Goal: Task Accomplishment & Management: Manage account settings

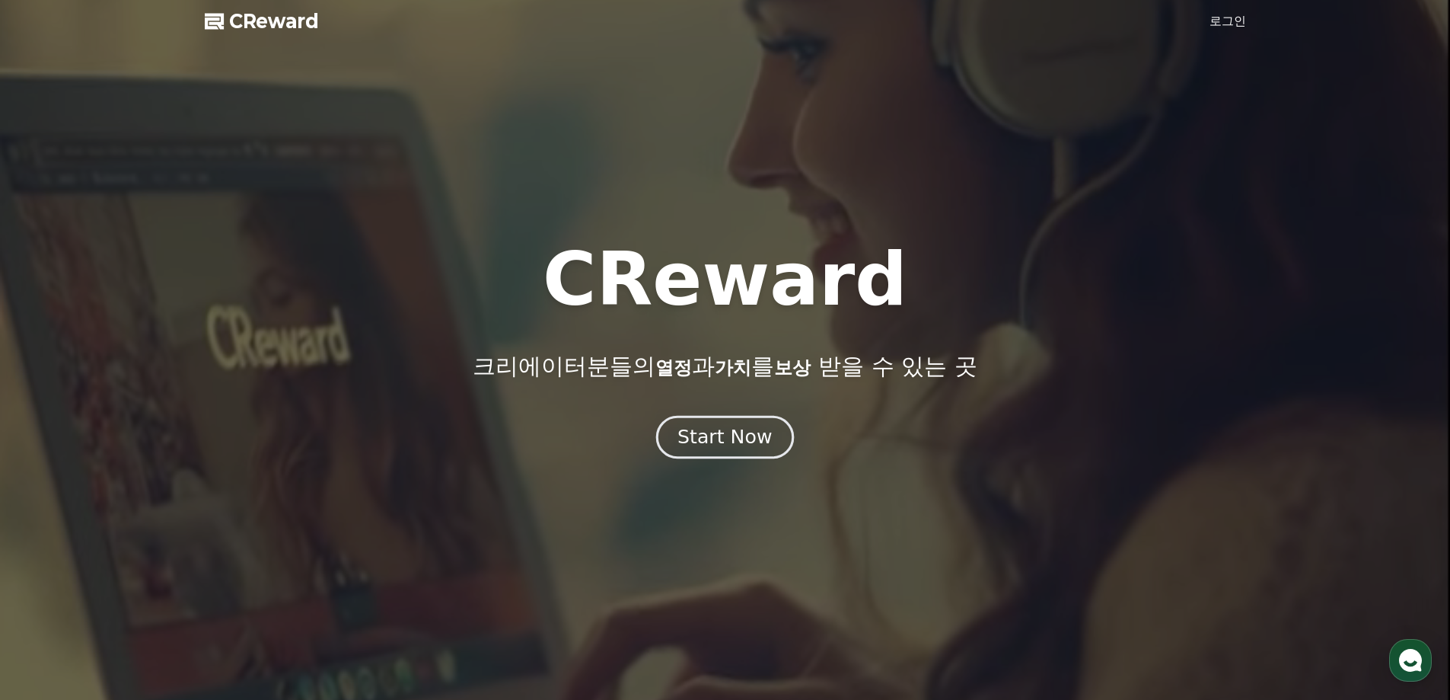
click at [730, 452] on button "Start Now" at bounding box center [725, 436] width 138 height 43
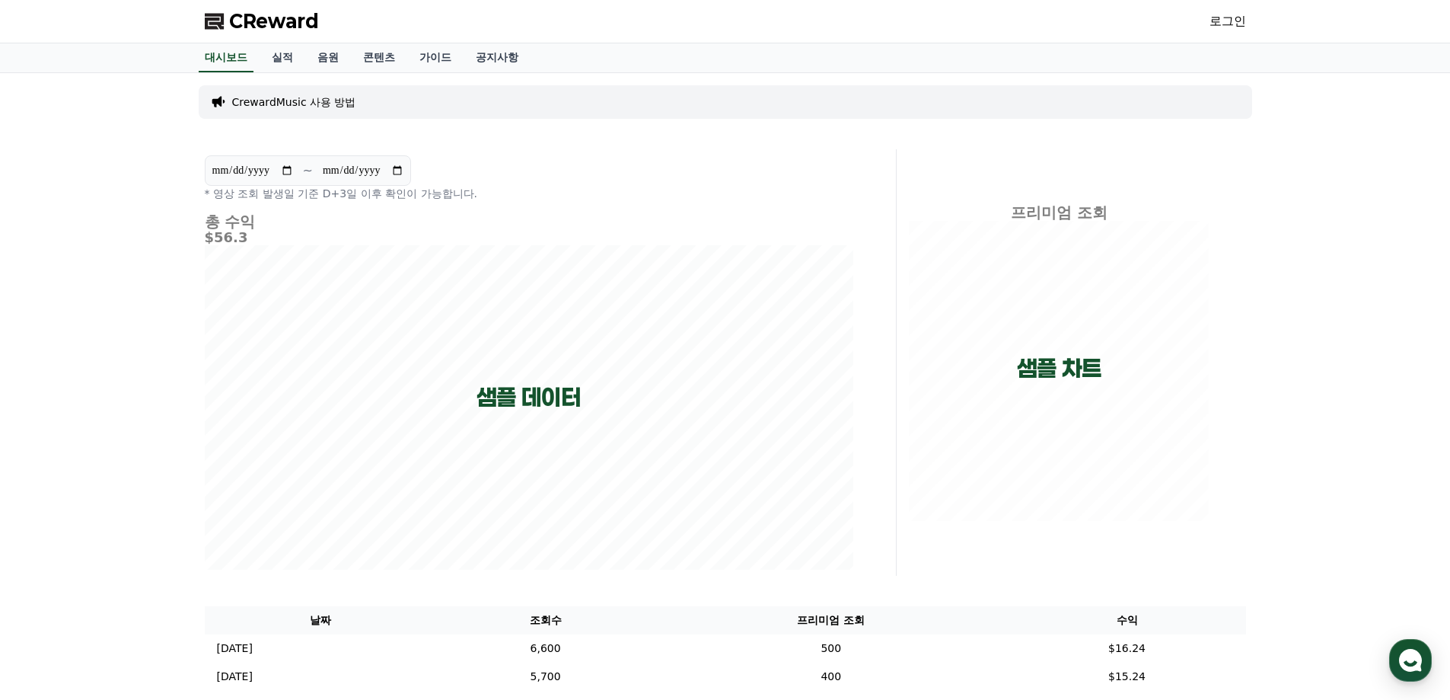
click at [1224, 25] on link "로그인" at bounding box center [1228, 21] width 37 height 18
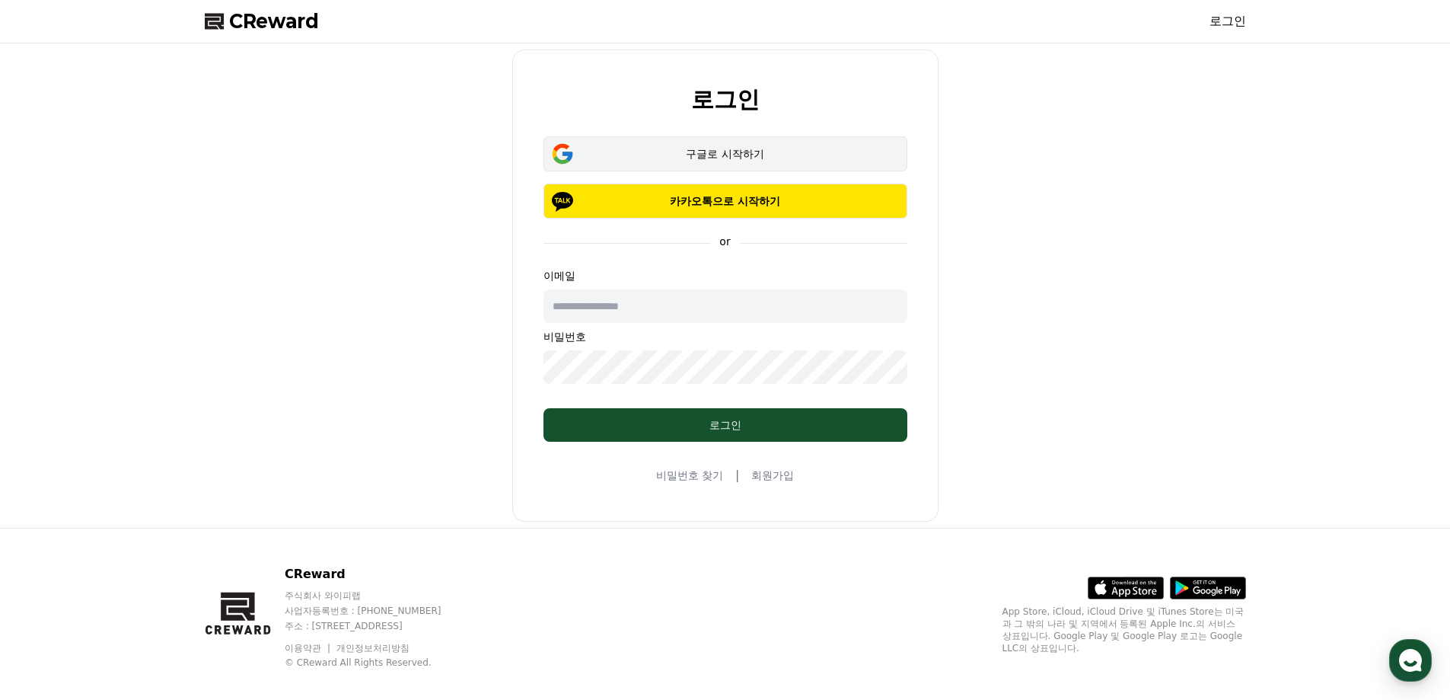
click at [695, 163] on button "구글로 시작하기" at bounding box center [726, 153] width 364 height 35
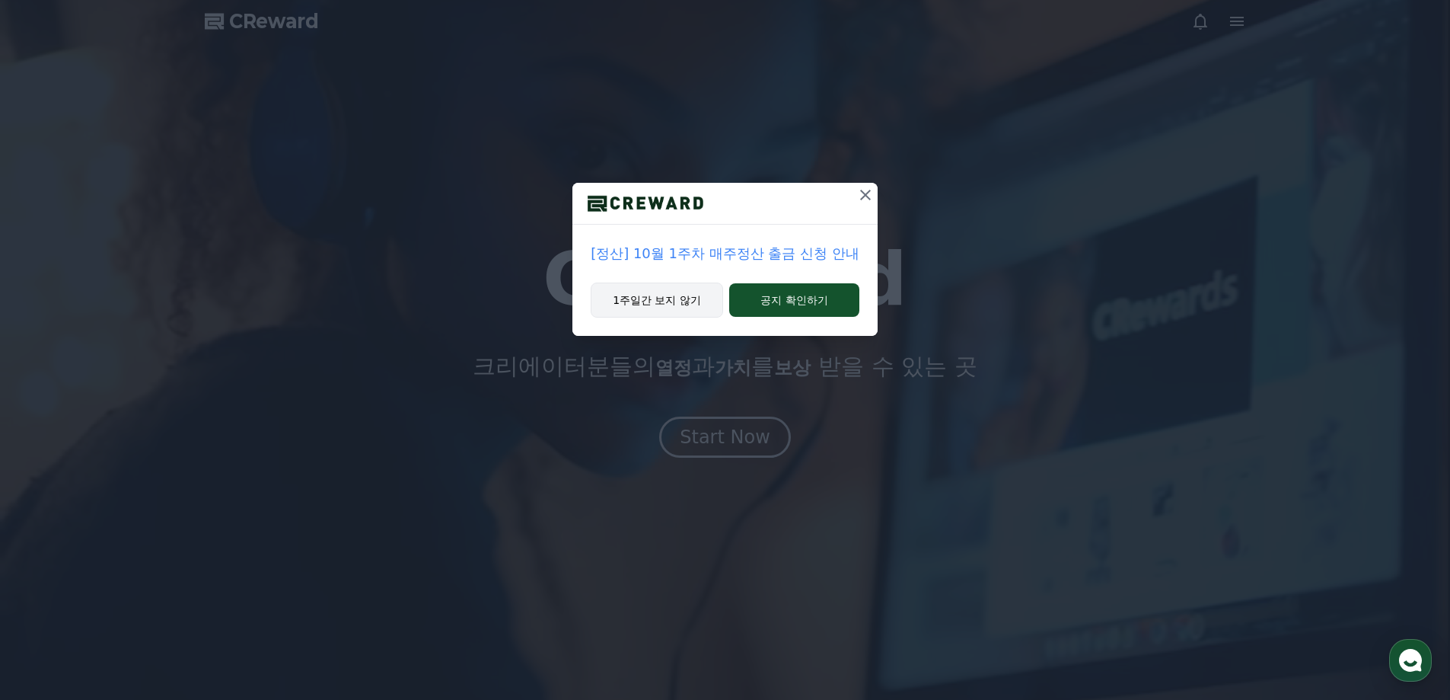
click at [672, 303] on button "1주일간 보지 않기" at bounding box center [657, 299] width 132 height 35
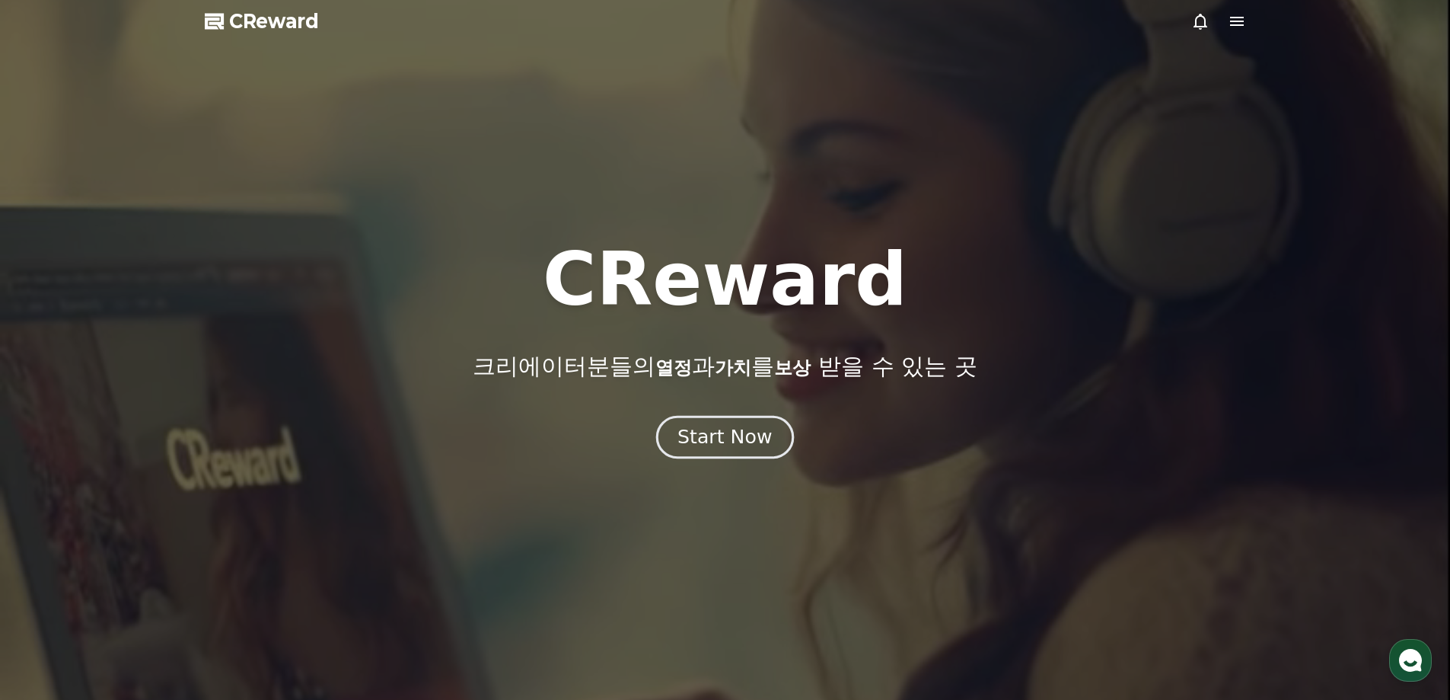
click at [693, 416] on button "Start Now" at bounding box center [725, 436] width 138 height 43
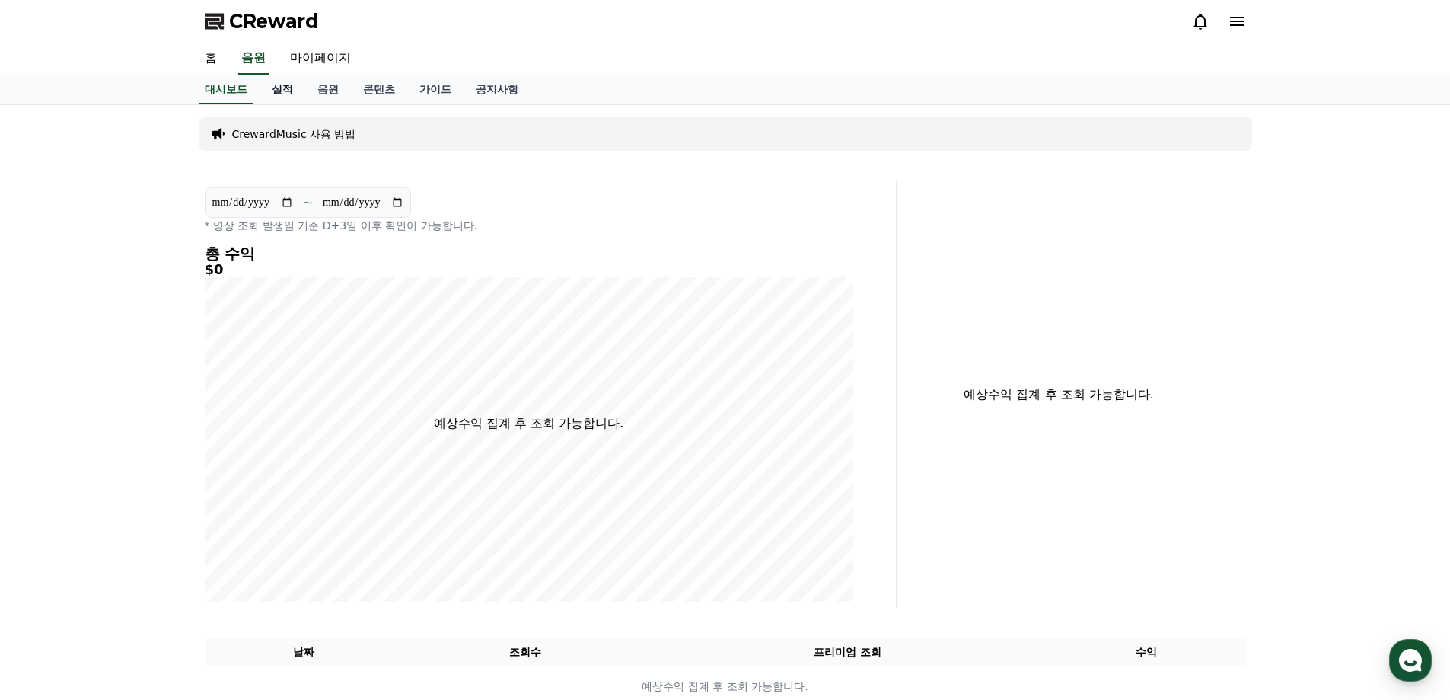
click at [289, 93] on link "실적" at bounding box center [283, 89] width 46 height 29
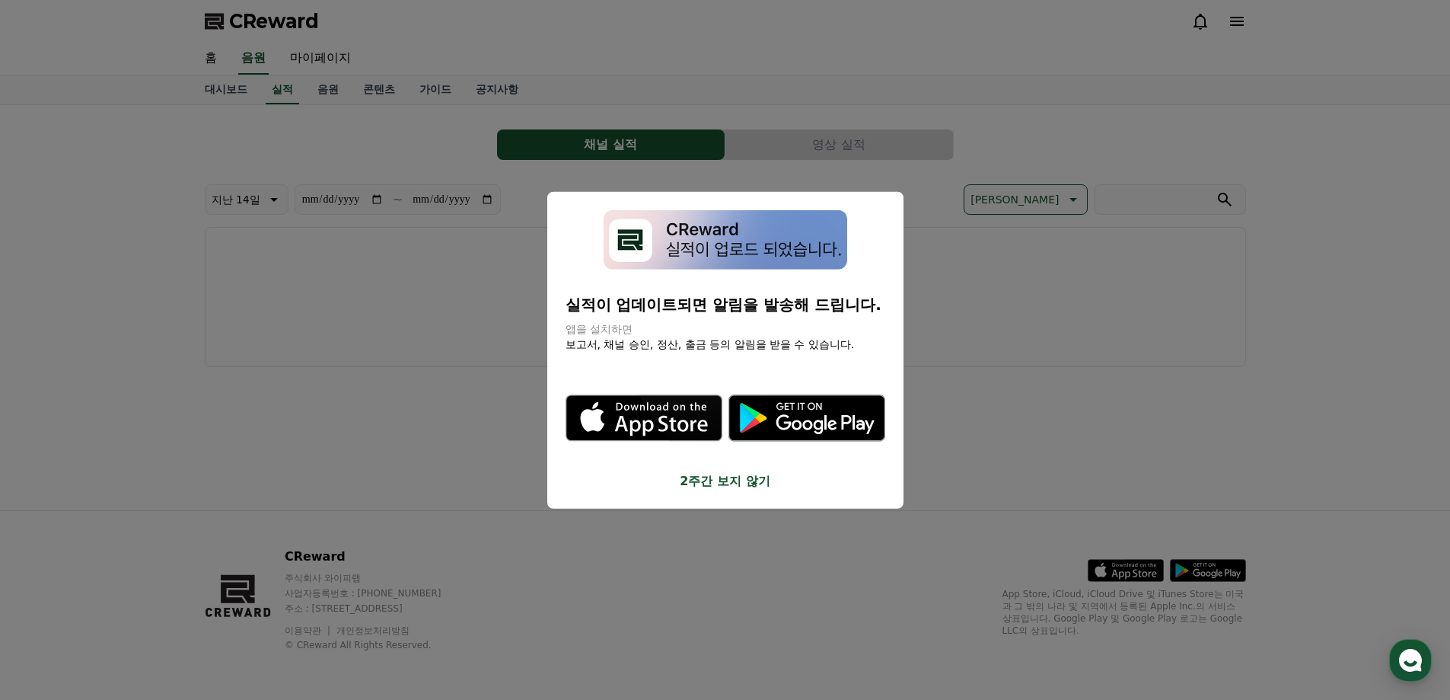
drag, startPoint x: 593, startPoint y: 304, endPoint x: 792, endPoint y: 343, distance: 202.5
click at [791, 343] on div "실적이 업데이트되면 알림을 발송해 드립니다. 앱을 설치하면 보고서, 채널 승인, 정산, 출금 등의 알림을 받을 수 있습니다. .st0 { fi…" at bounding box center [726, 349] width 320 height 281
click at [792, 343] on icon ".st0 { fill: #a6a6a6; } .st1 { stroke: #ffffff; stroke-width: 0.2; stroke-miter…" at bounding box center [807, 418] width 157 height 157
click at [703, 485] on button "2주간 보지 않기" at bounding box center [726, 481] width 320 height 18
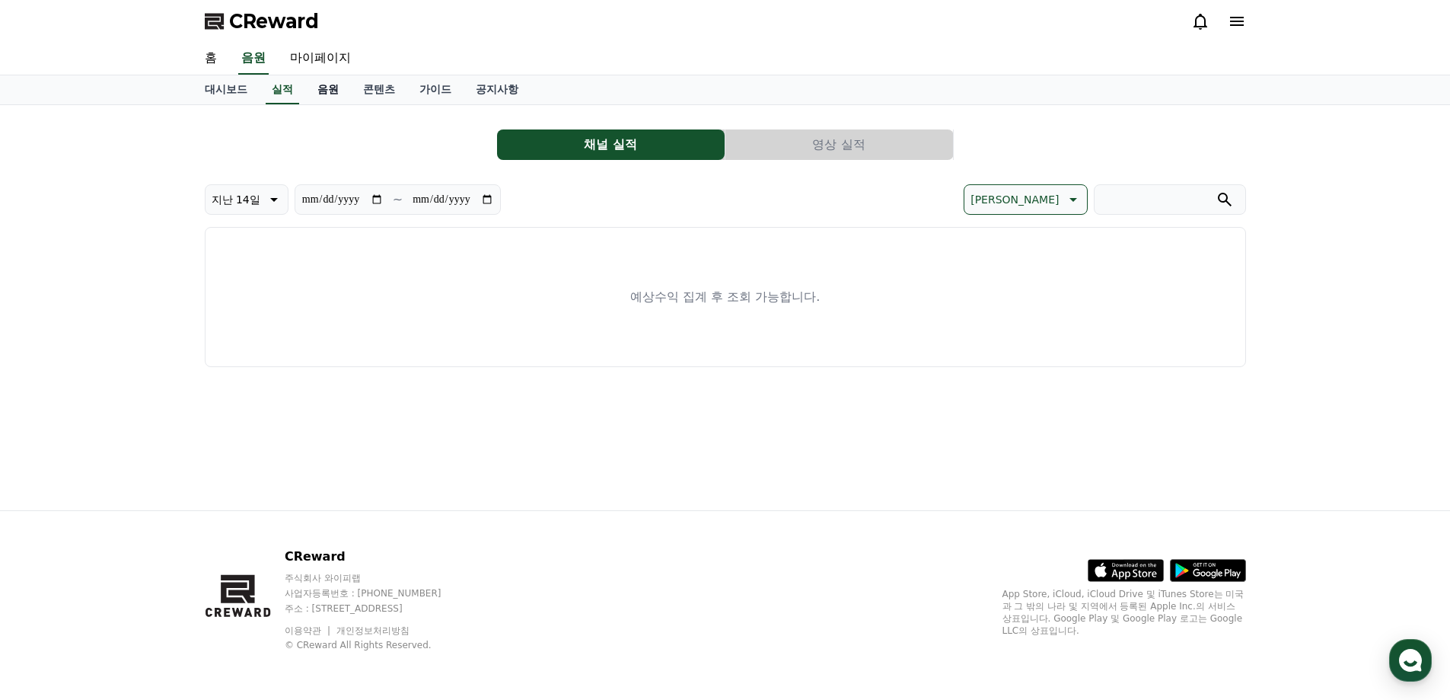
click at [330, 93] on link "음원" at bounding box center [328, 89] width 46 height 29
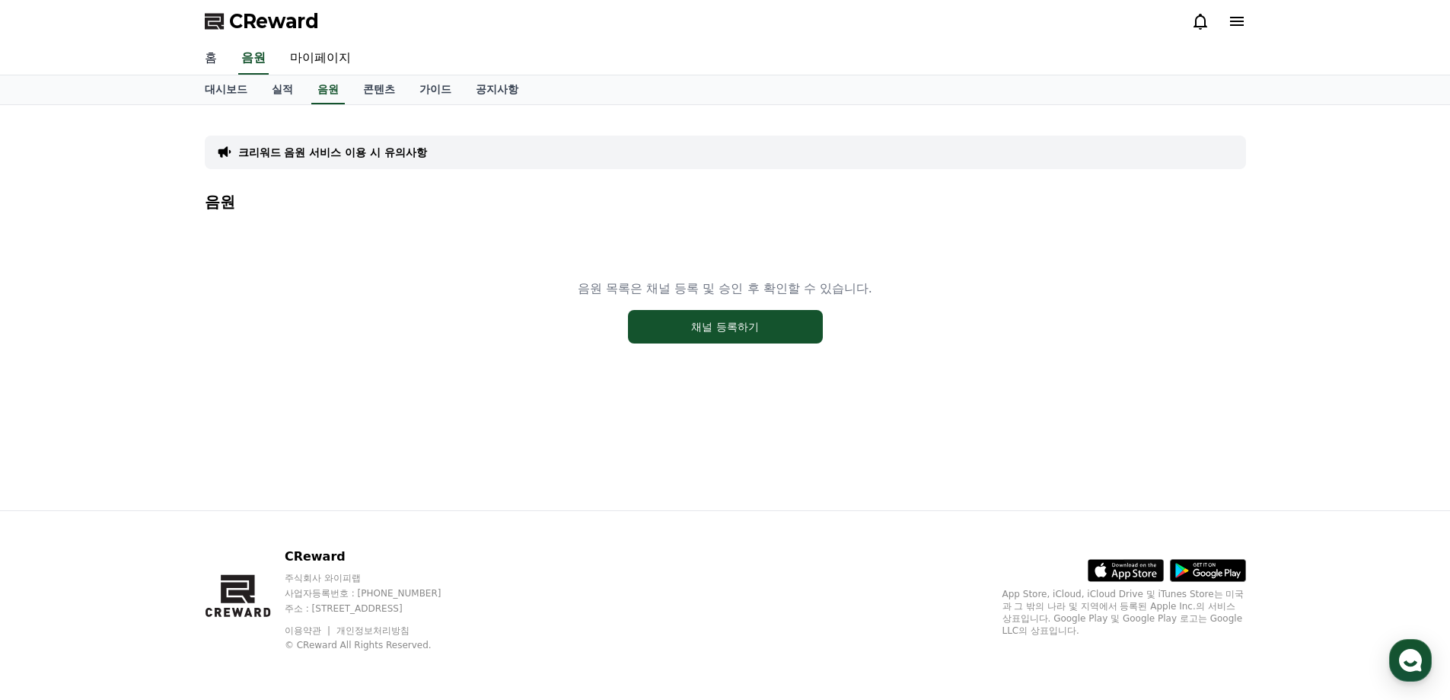
click at [218, 59] on link "홈" at bounding box center [211, 59] width 37 height 32
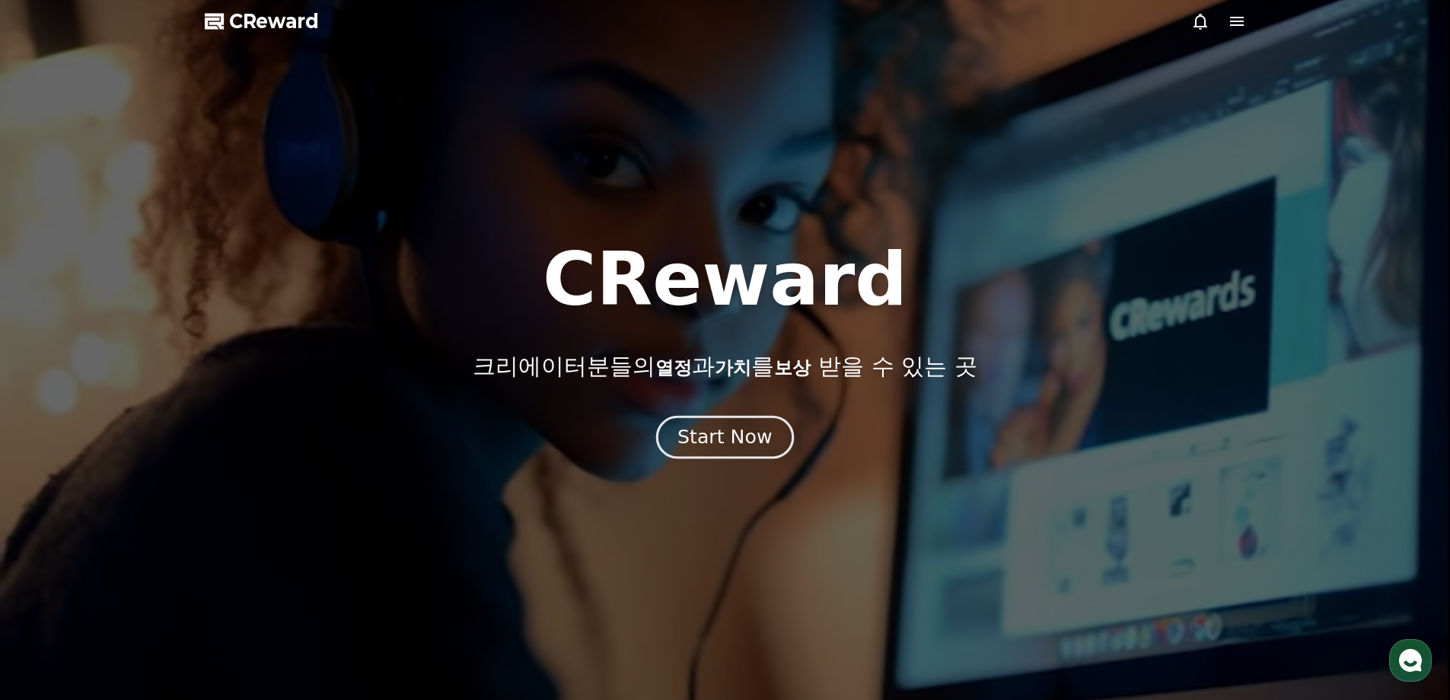
click at [720, 438] on div "Start Now" at bounding box center [725, 437] width 94 height 26
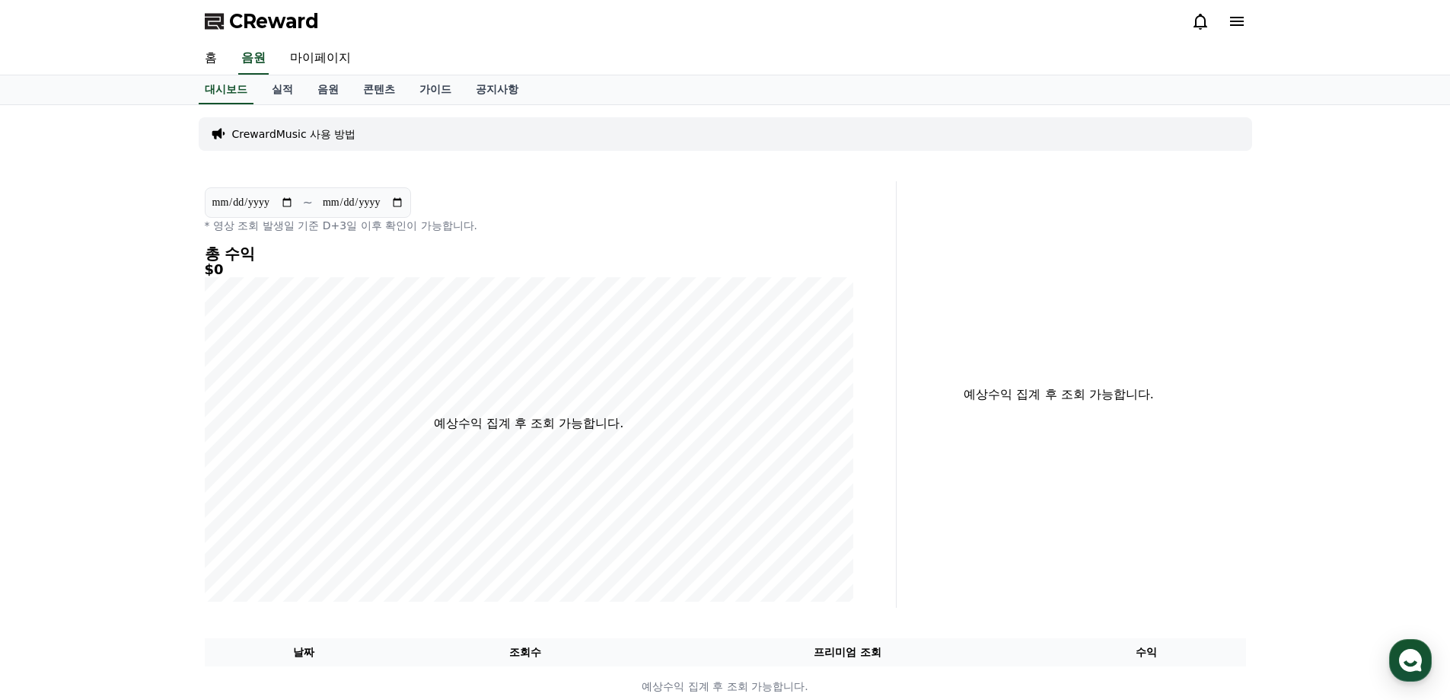
click at [1230, 22] on icon at bounding box center [1237, 21] width 18 height 18
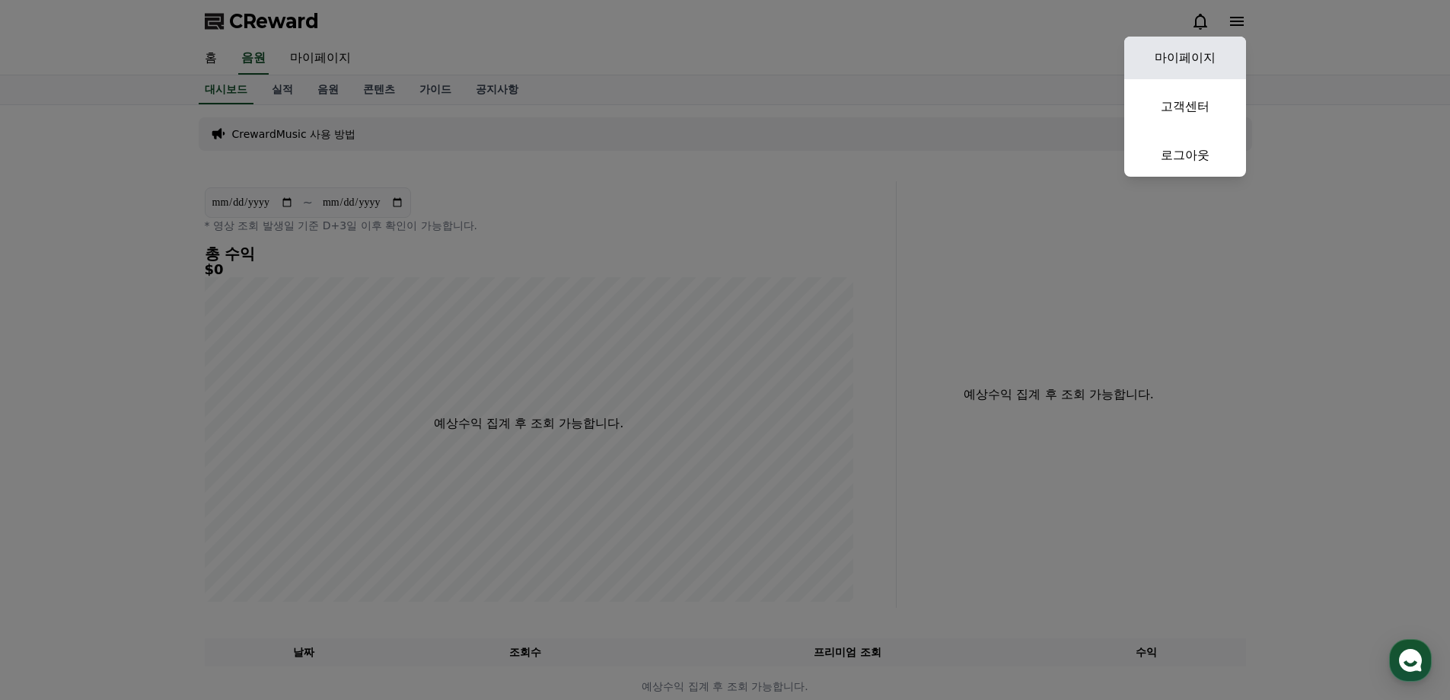
click at [1193, 64] on link "마이페이지" at bounding box center [1185, 58] width 122 height 43
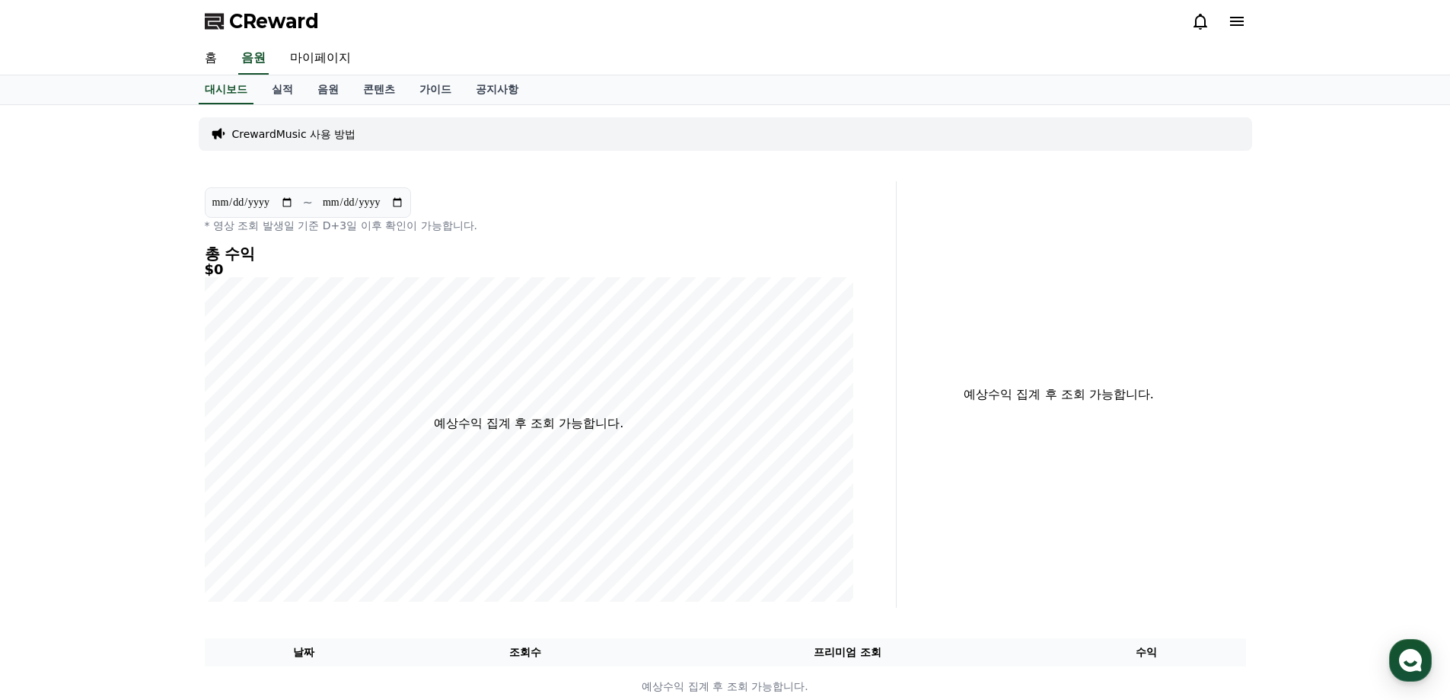
select select "**********"
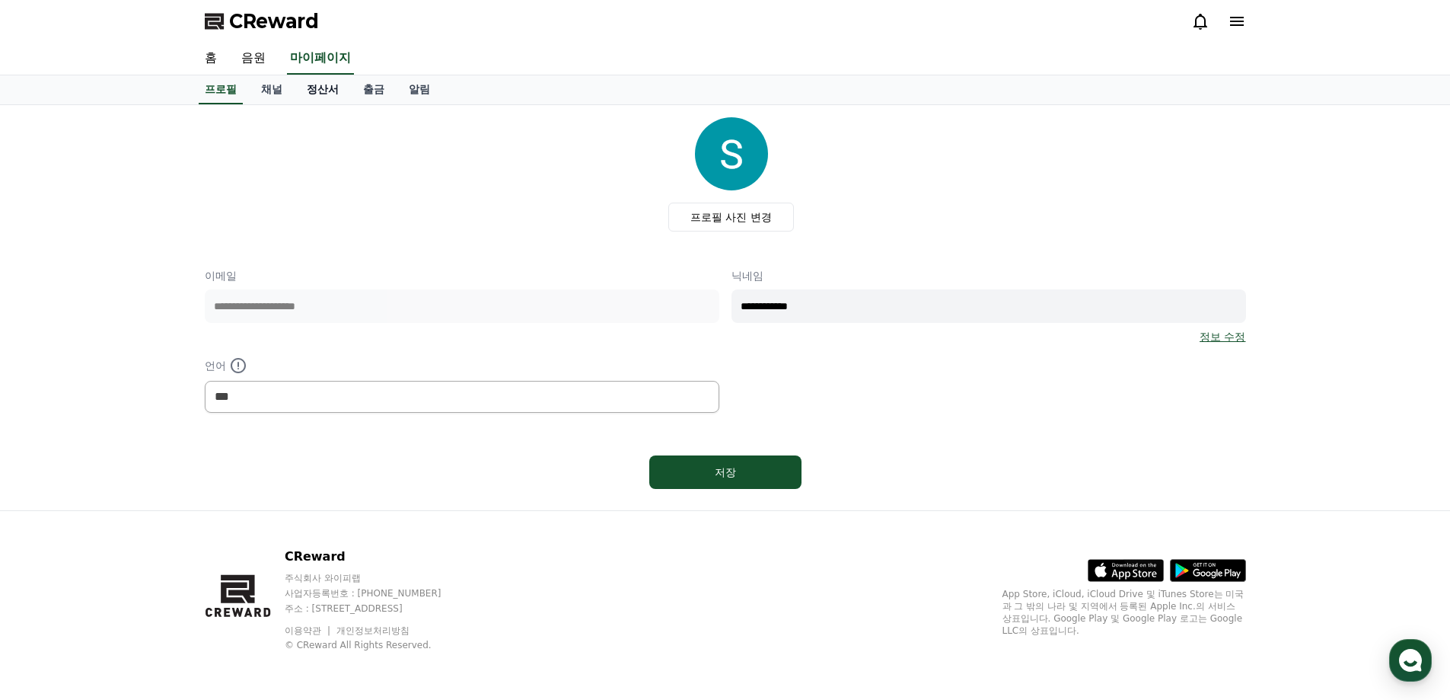
click at [340, 82] on link "정산서" at bounding box center [323, 89] width 56 height 29
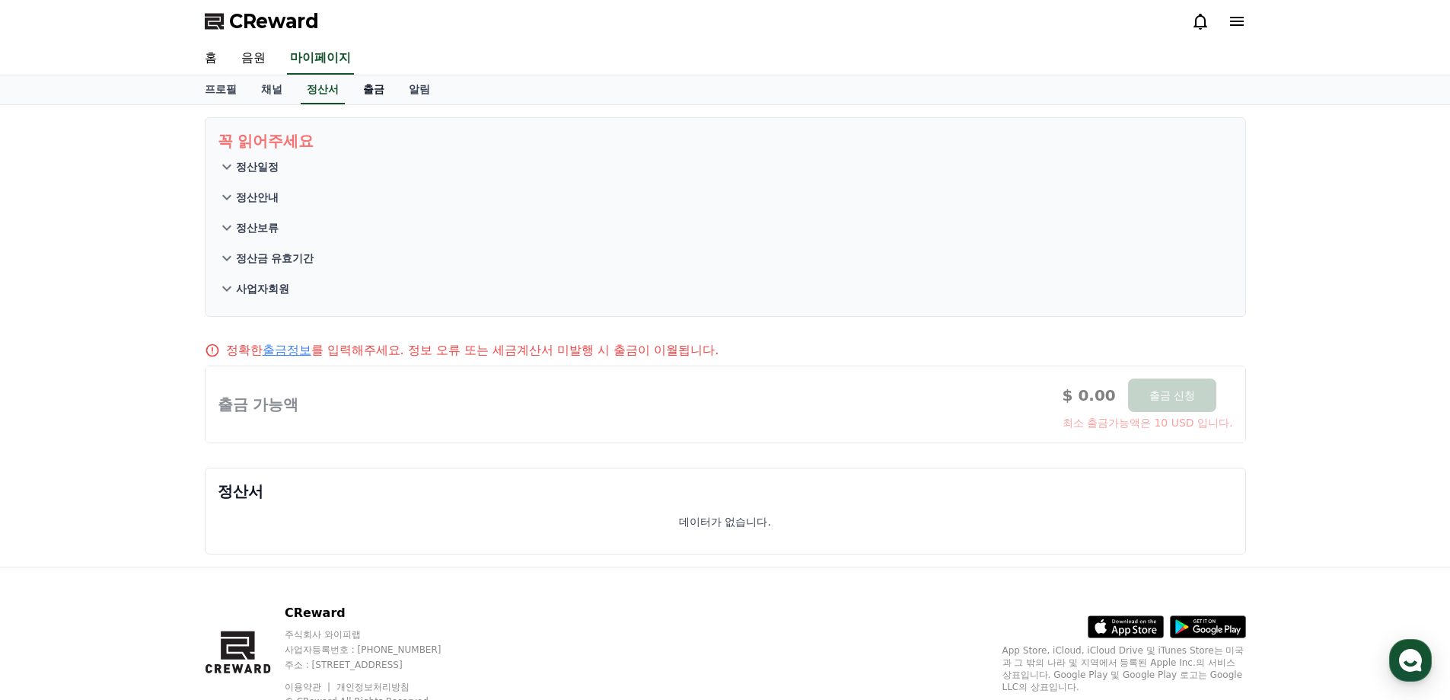
click at [370, 95] on link "출금" at bounding box center [374, 89] width 46 height 29
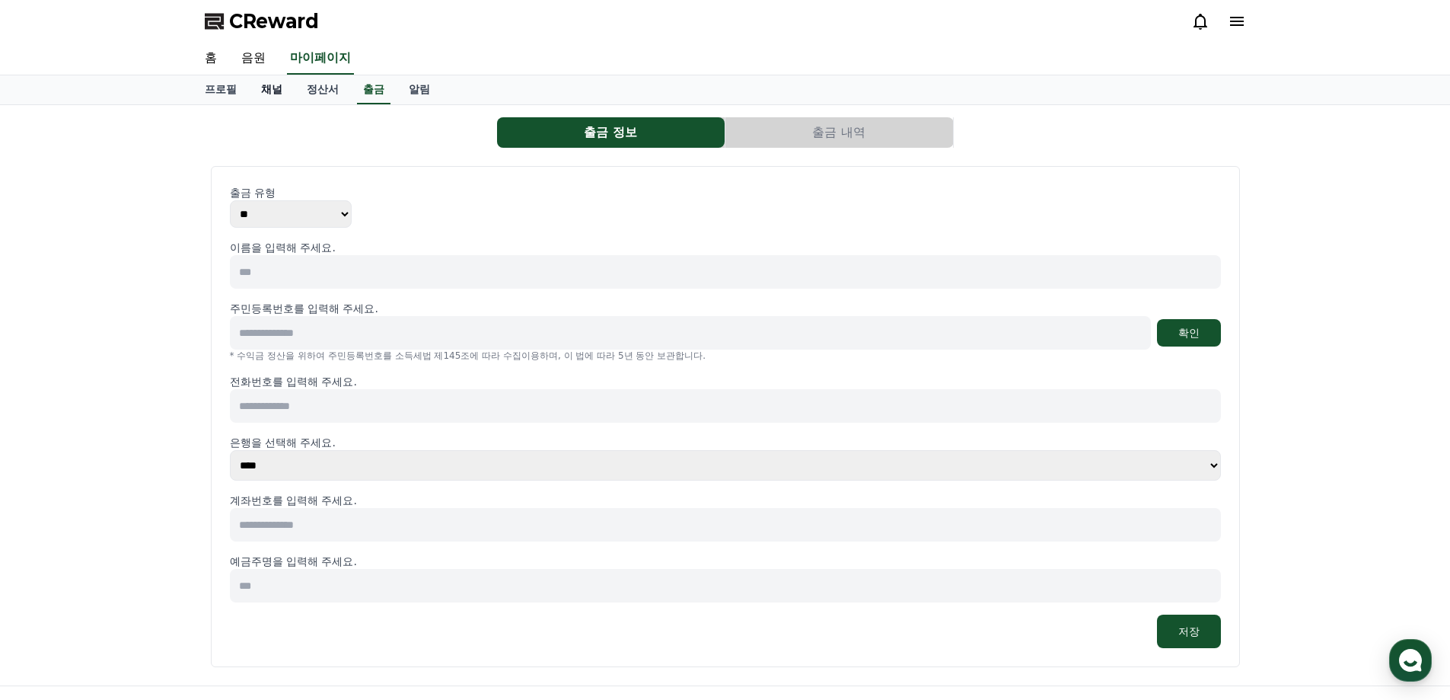
click at [266, 94] on link "채널" at bounding box center [272, 89] width 46 height 29
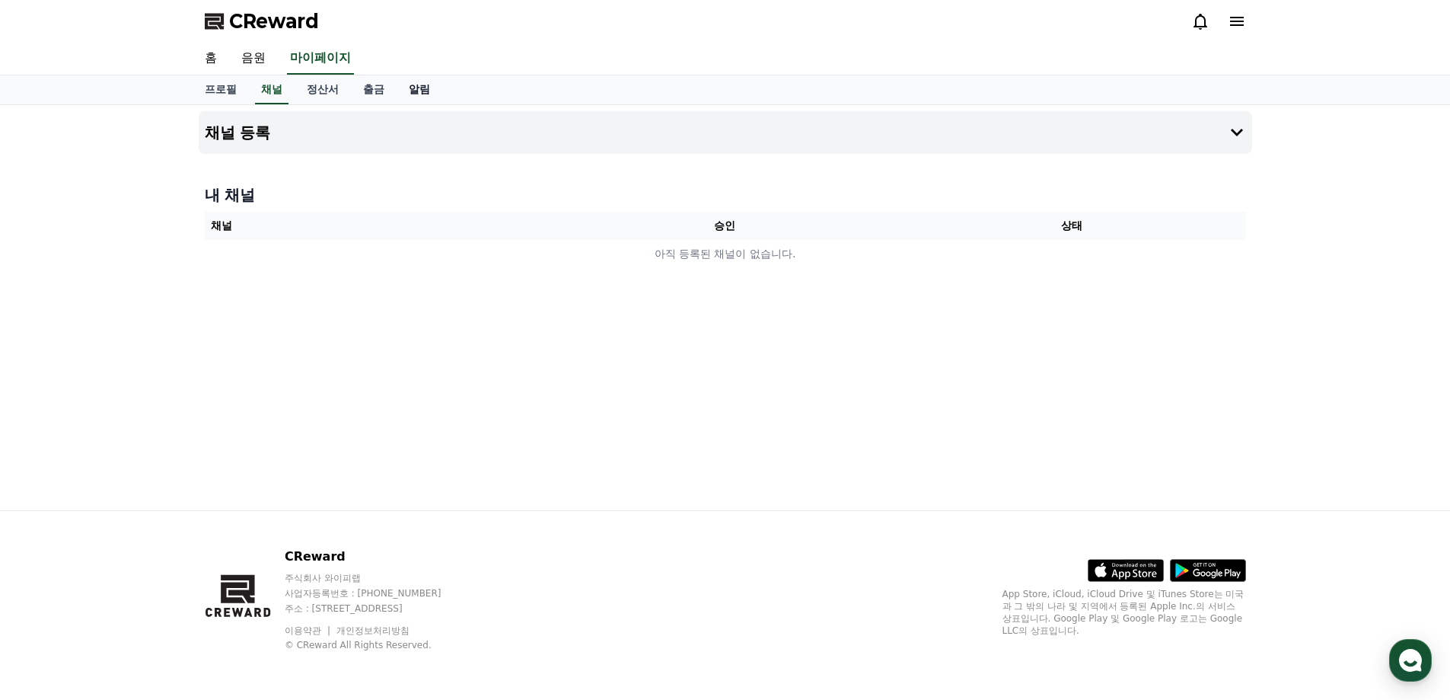
click at [423, 85] on link "알림" at bounding box center [420, 89] width 46 height 29
